Goal: Transaction & Acquisition: Purchase product/service

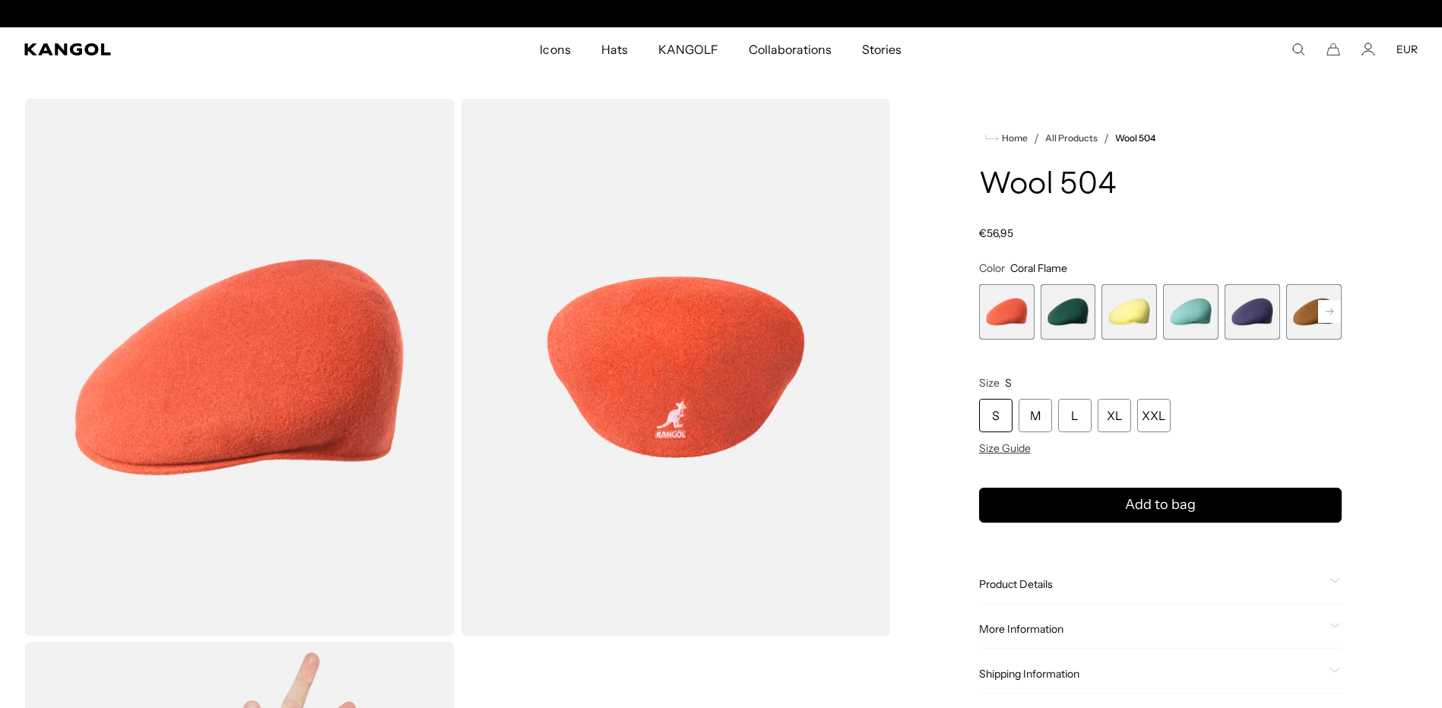
scroll to position [0, 313]
click at [1326, 317] on rect at bounding box center [1329, 311] width 23 height 23
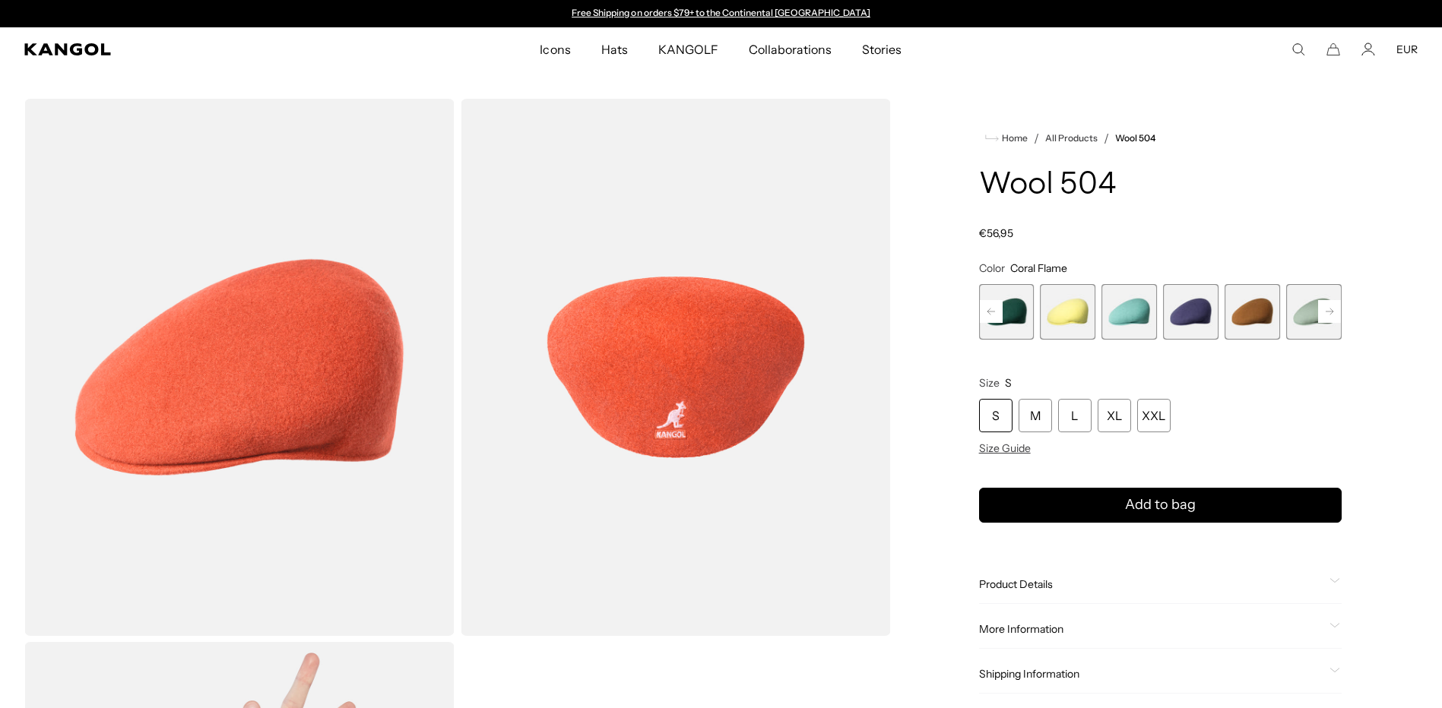
click at [1326, 313] on rect at bounding box center [1329, 311] width 23 height 23
click at [1326, 317] on rect at bounding box center [1329, 311] width 23 height 23
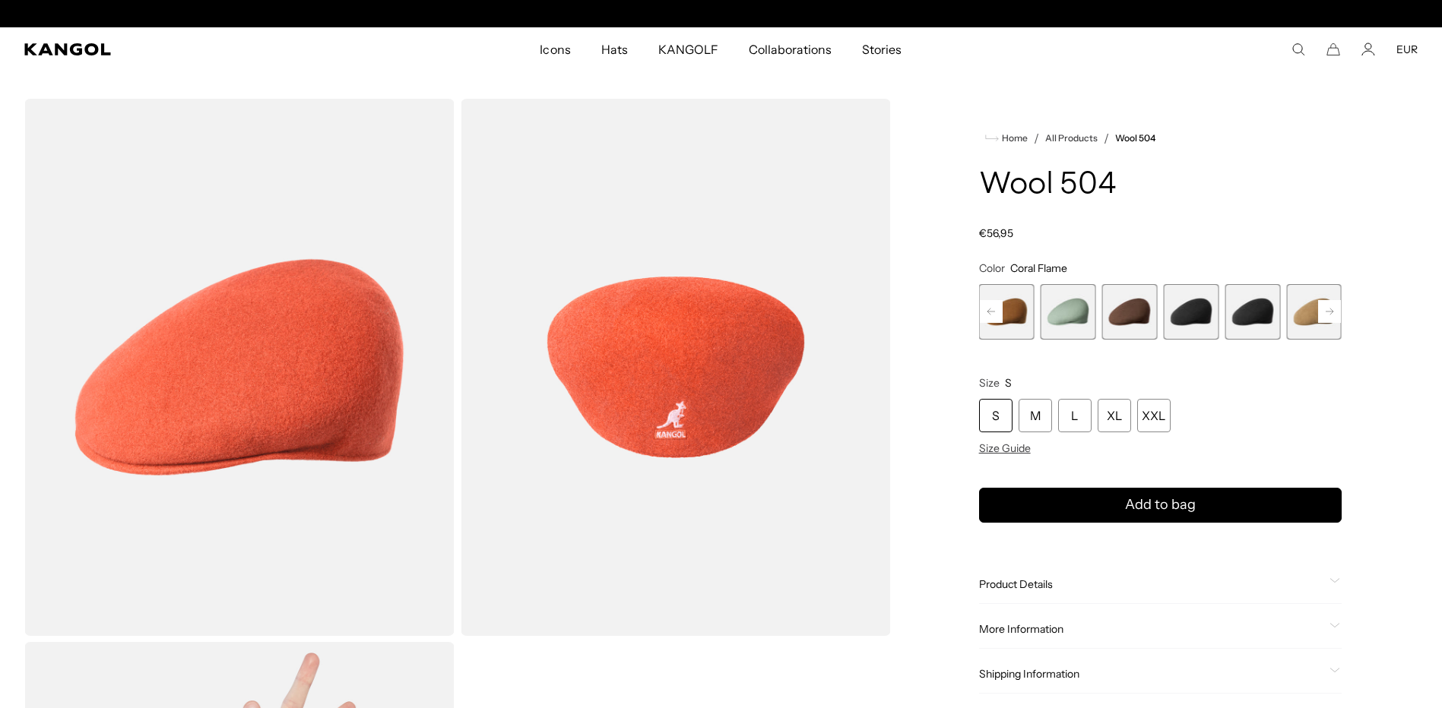
scroll to position [0, 313]
click at [1245, 307] on span "10 of 21" at bounding box center [1252, 311] width 55 height 55
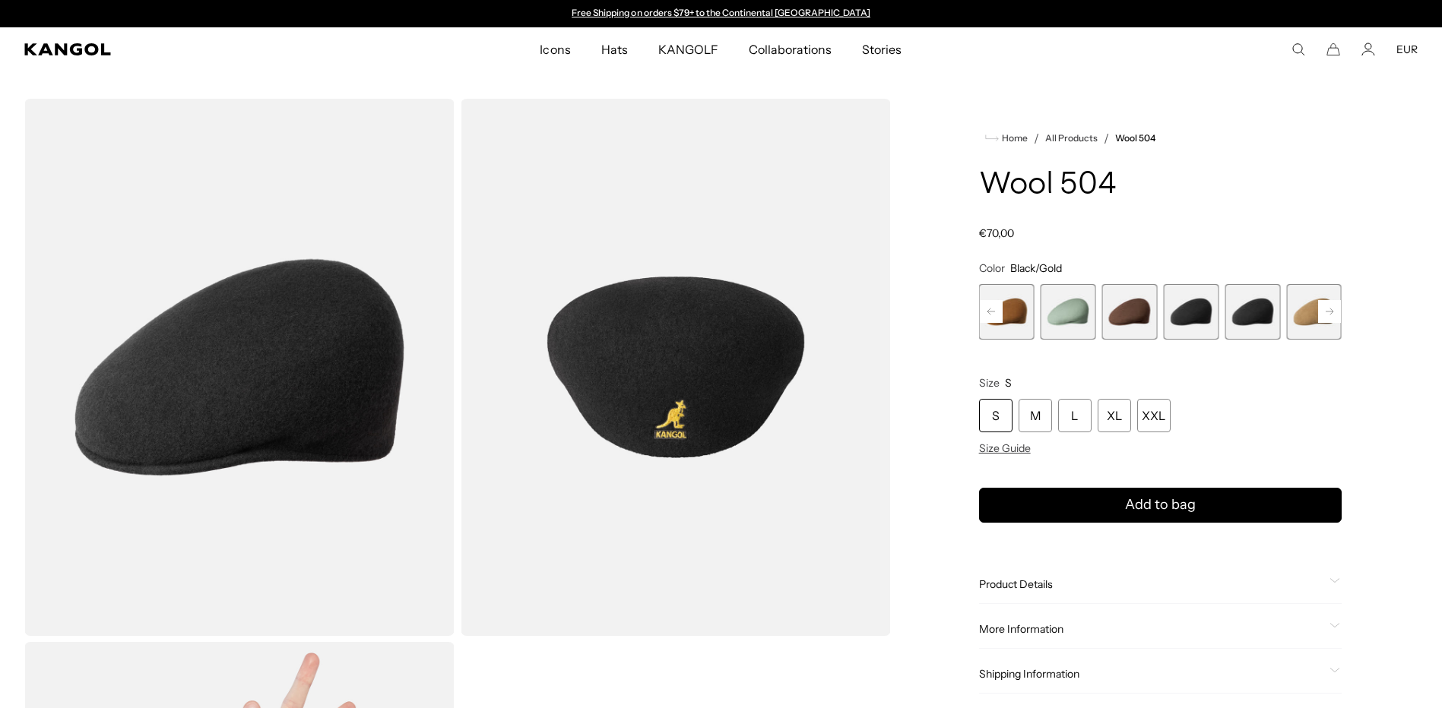
click at [1139, 312] on span "8 of 21" at bounding box center [1128, 311] width 55 height 55
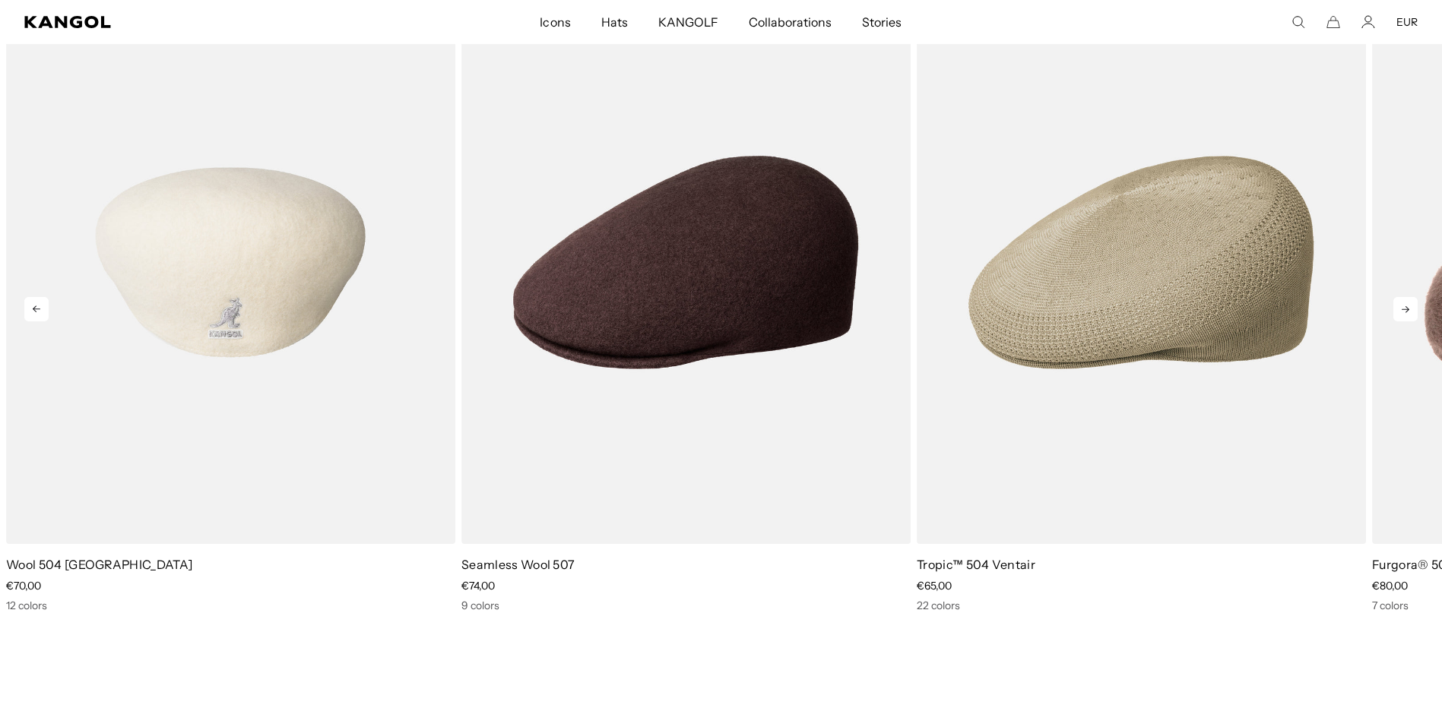
scroll to position [0, 313]
click at [219, 303] on img "1 of 5" at bounding box center [230, 263] width 449 height 564
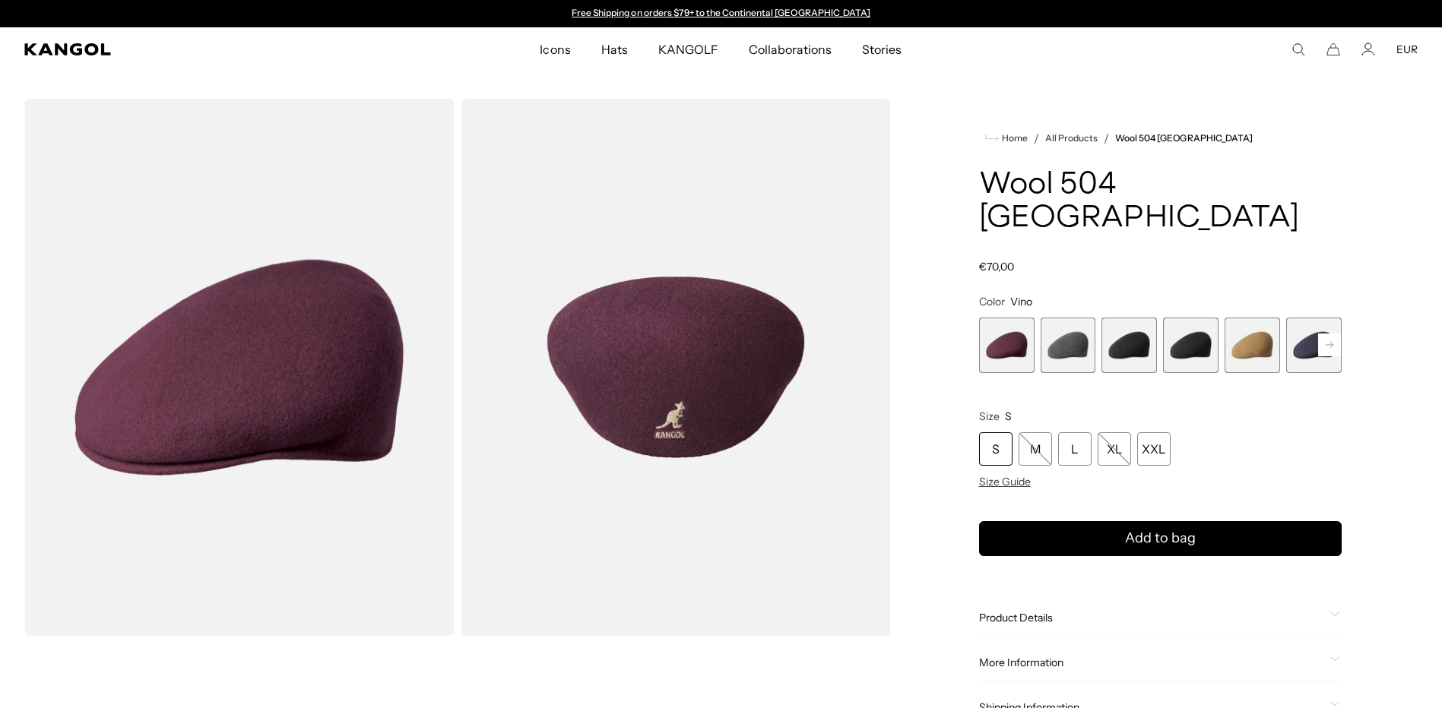
click at [1065, 318] on span "2 of 12" at bounding box center [1068, 345] width 55 height 55
click at [1063, 318] on span "2 of 12" at bounding box center [1068, 345] width 55 height 55
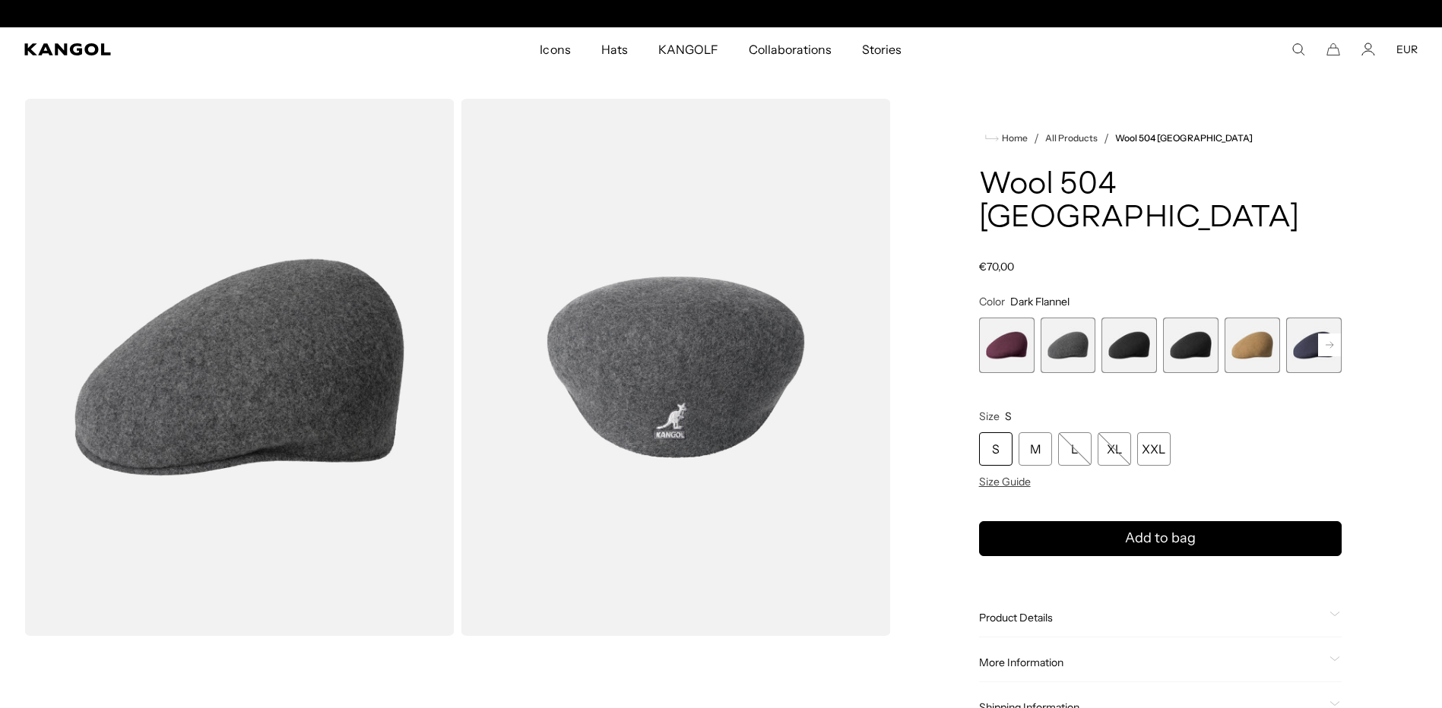
scroll to position [0, 313]
click at [1117, 318] on span "3 of 12" at bounding box center [1128, 345] width 55 height 55
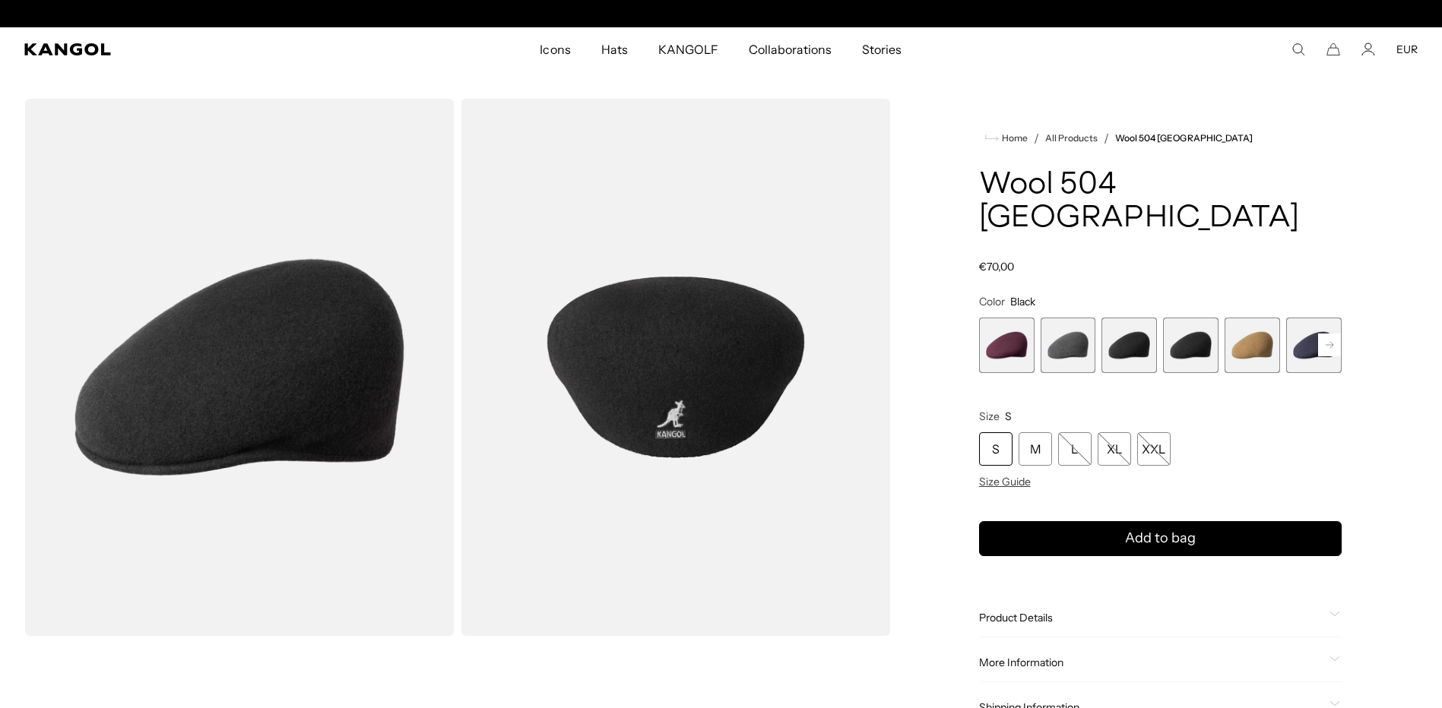
scroll to position [0, 313]
click at [1184, 318] on span "4 of 12" at bounding box center [1190, 345] width 55 height 55
click at [1327, 334] on rect at bounding box center [1329, 345] width 23 height 23
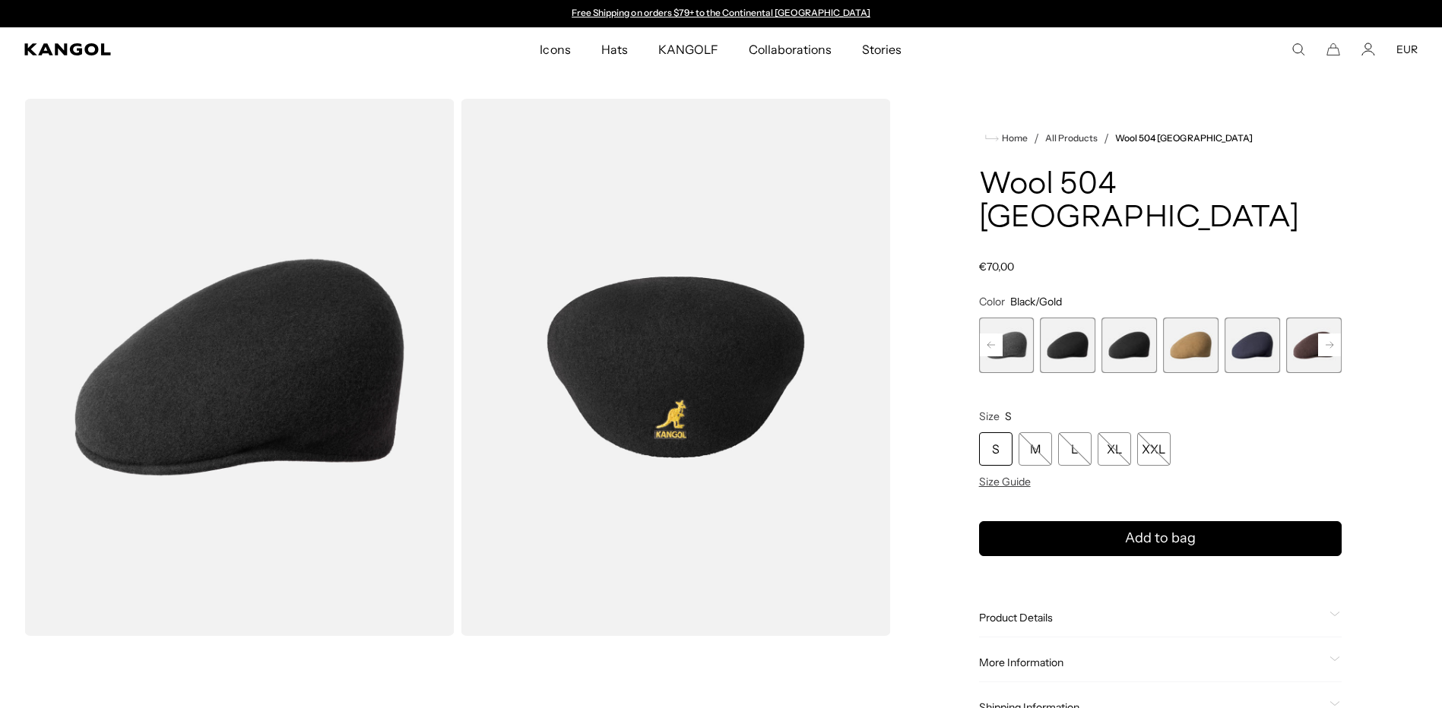
click at [1252, 320] on span "6 of 12" at bounding box center [1252, 345] width 55 height 55
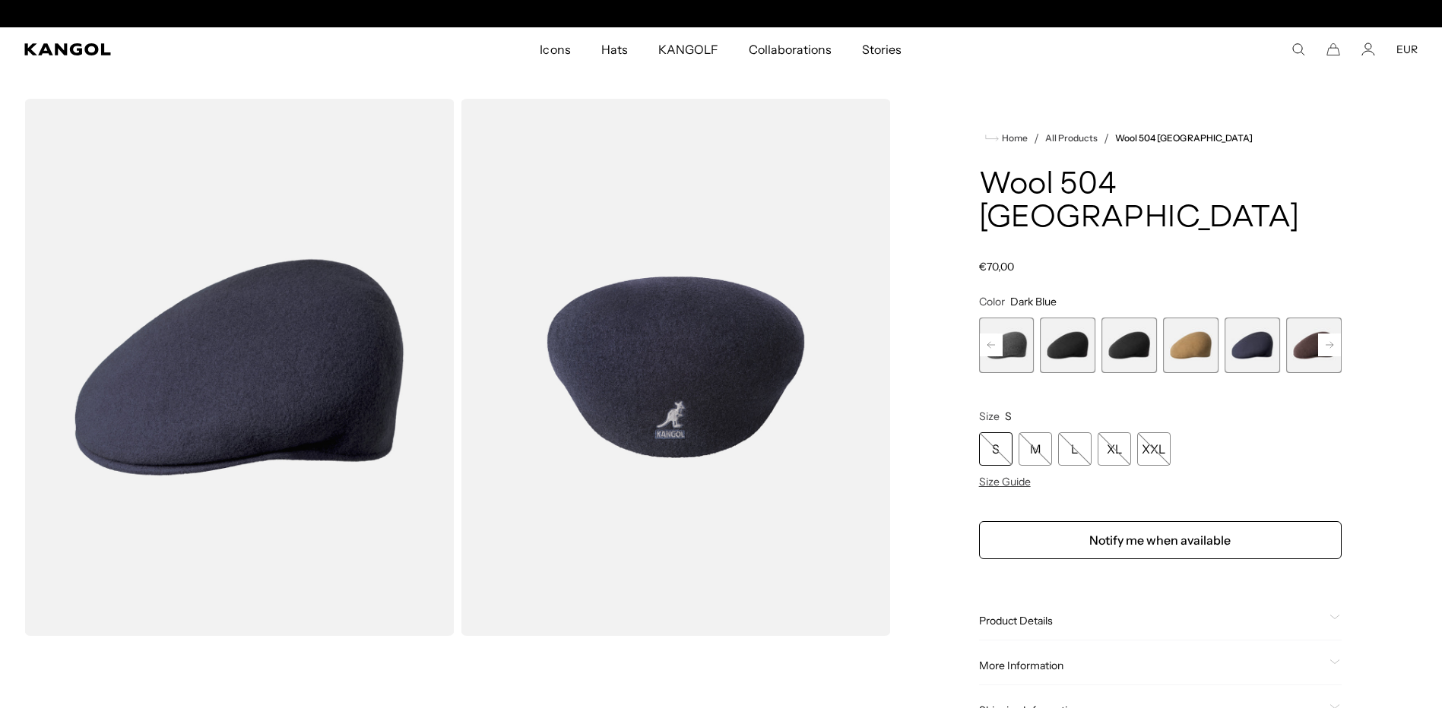
scroll to position [0, 313]
click at [1327, 334] on rect at bounding box center [1329, 345] width 23 height 23
click at [1253, 318] on span "7 of 12" at bounding box center [1252, 345] width 55 height 55
click at [1329, 334] on rect at bounding box center [1329, 345] width 23 height 23
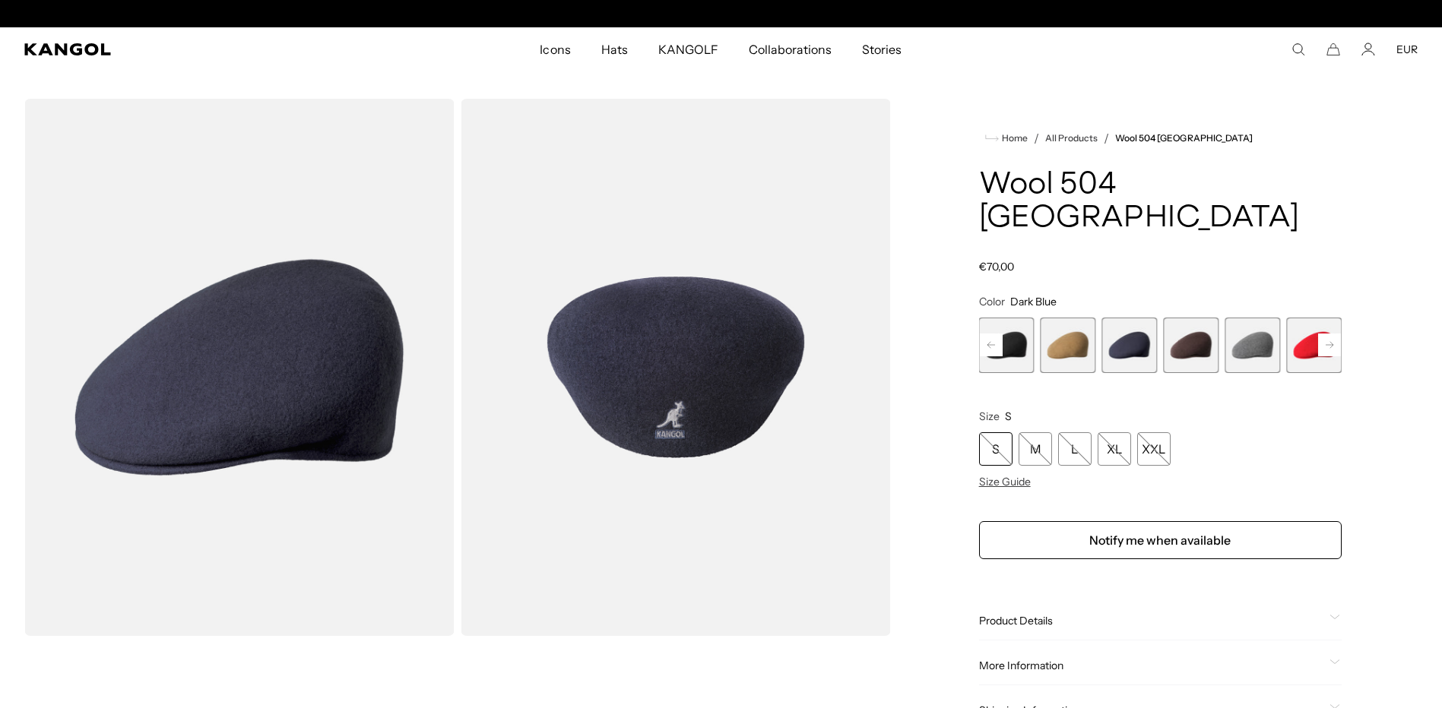
scroll to position [0, 313]
click at [1328, 334] on rect at bounding box center [1329, 345] width 23 height 23
click at [1328, 318] on span "12 of 12" at bounding box center [1313, 345] width 55 height 55
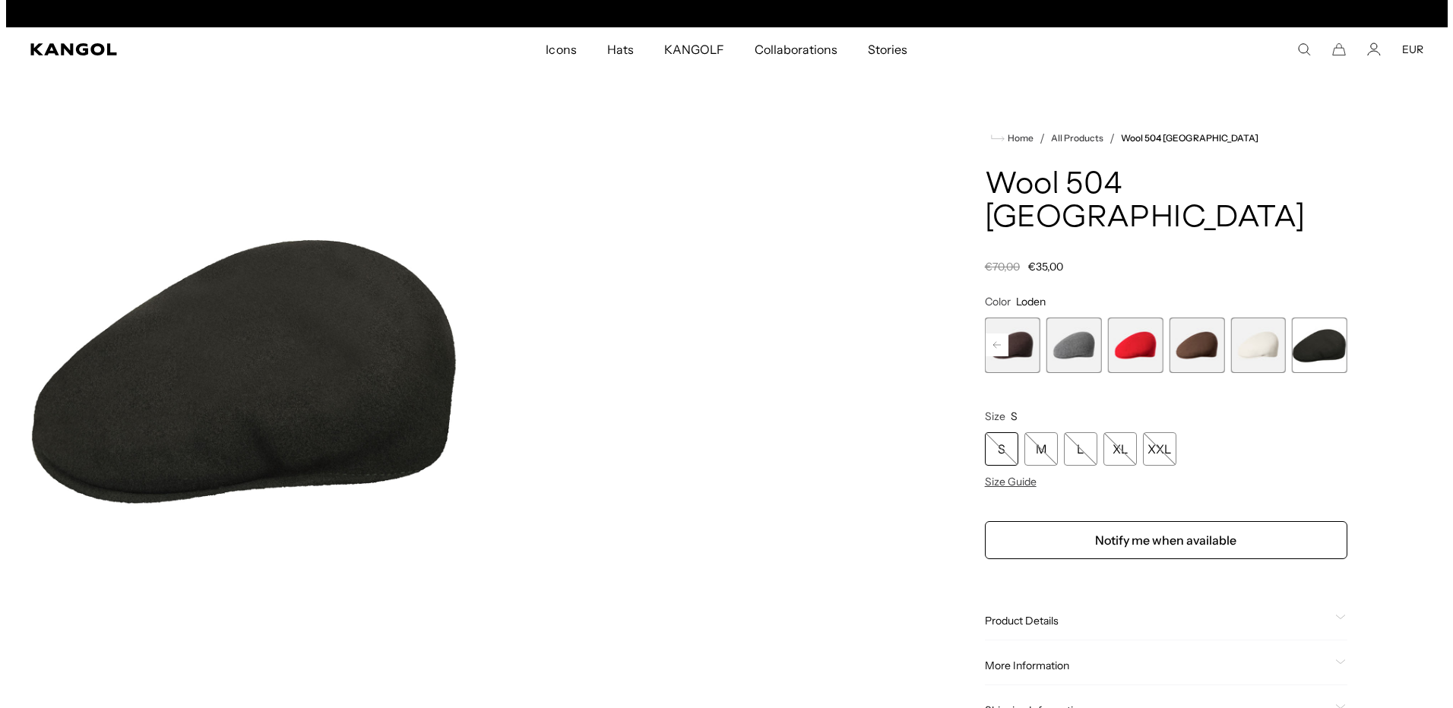
scroll to position [0, 313]
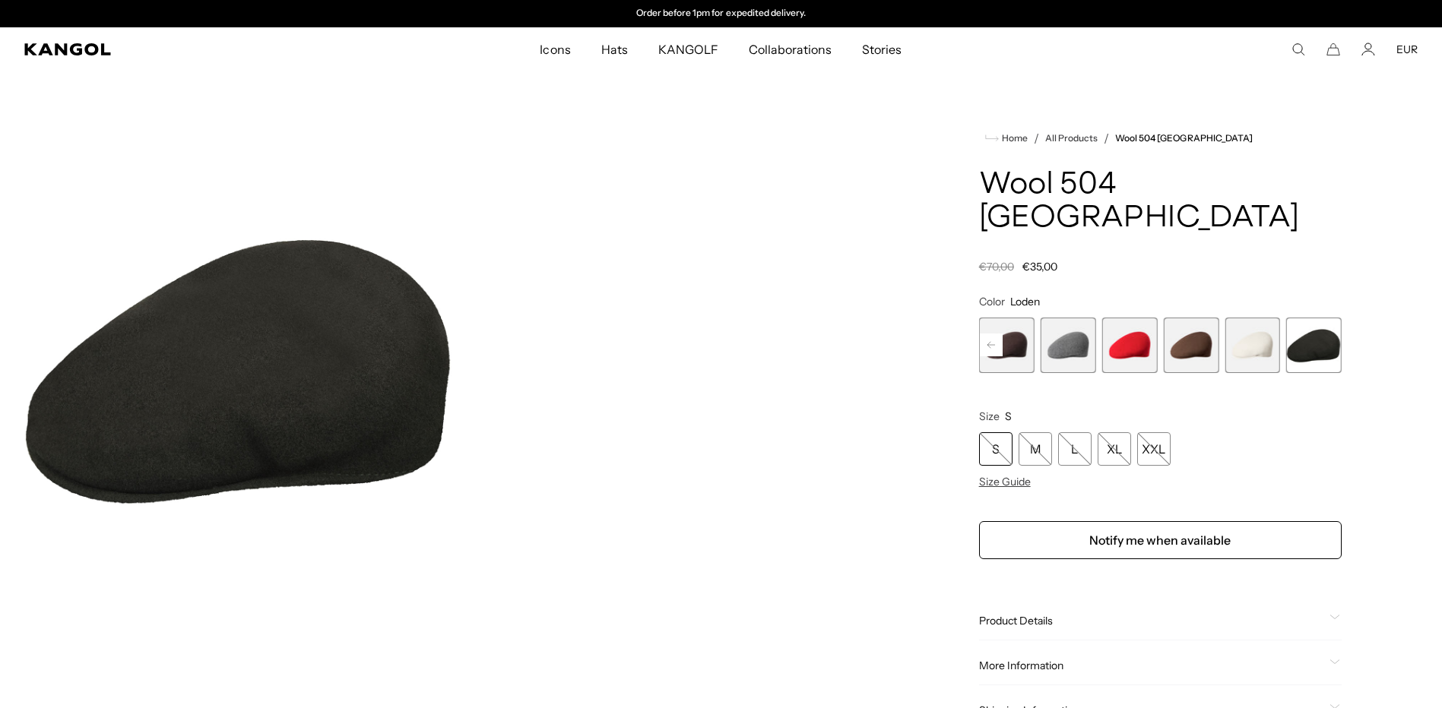
click at [1306, 318] on span "12 of 12" at bounding box center [1313, 345] width 55 height 55
click at [270, 356] on img "Gallery Viewer" at bounding box center [239, 367] width 430 height 537
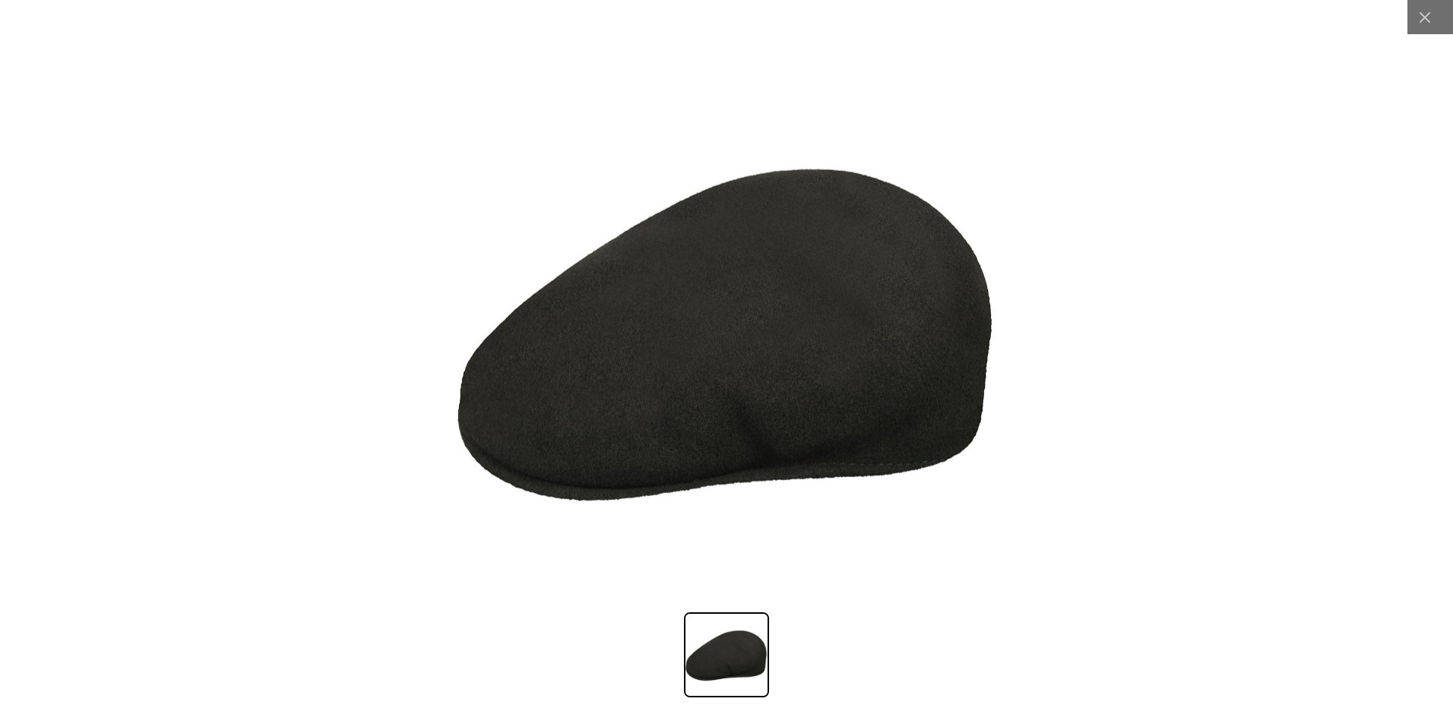
scroll to position [0, 0]
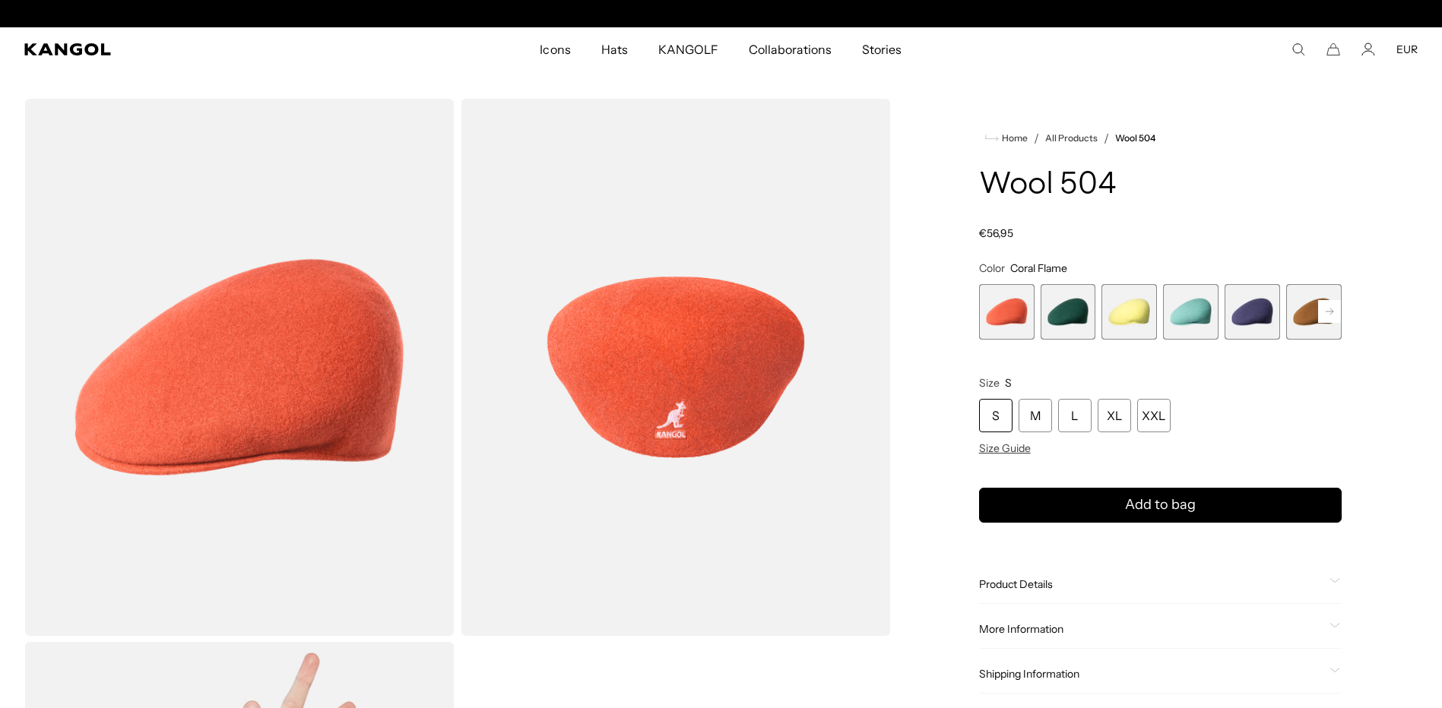
scroll to position [0, 313]
